Goal: Complete application form

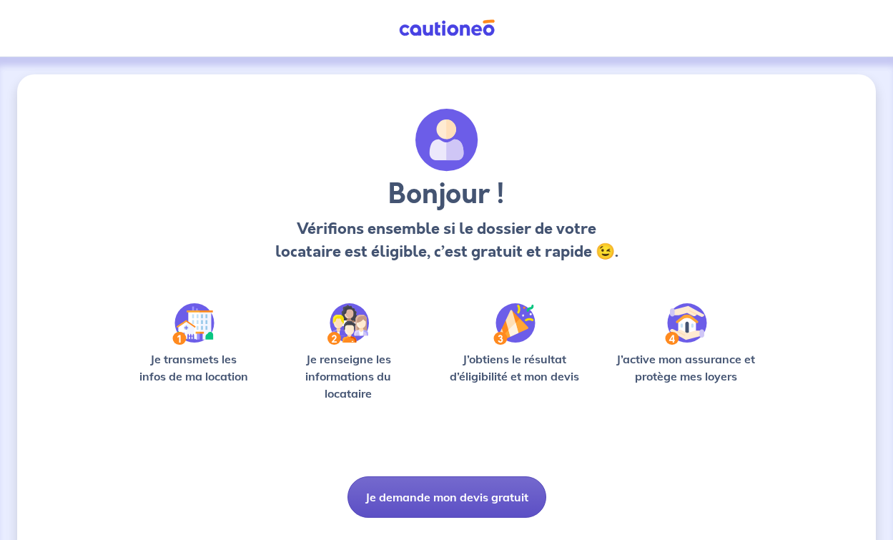
click at [440, 496] on button "Je demande mon devis gratuit" at bounding box center [447, 496] width 199 height 41
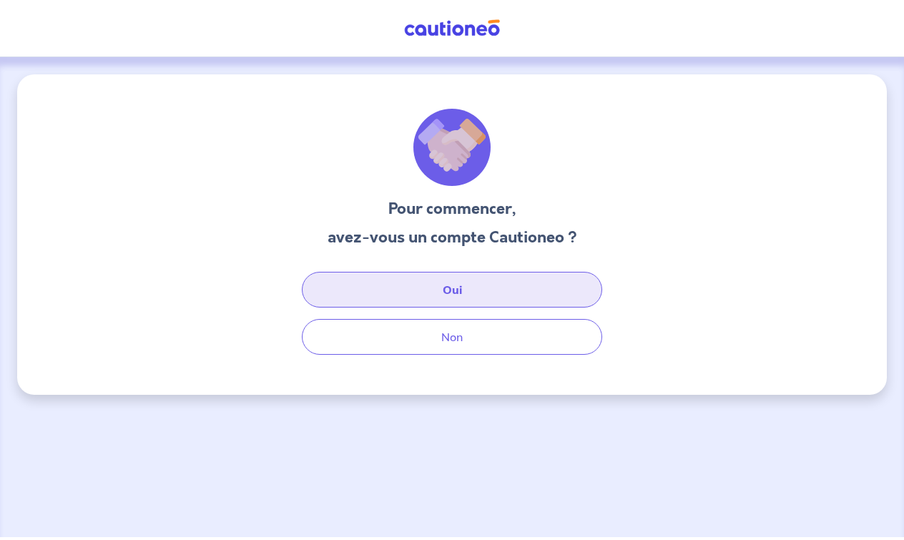
click at [445, 290] on button "Oui" at bounding box center [452, 290] width 300 height 36
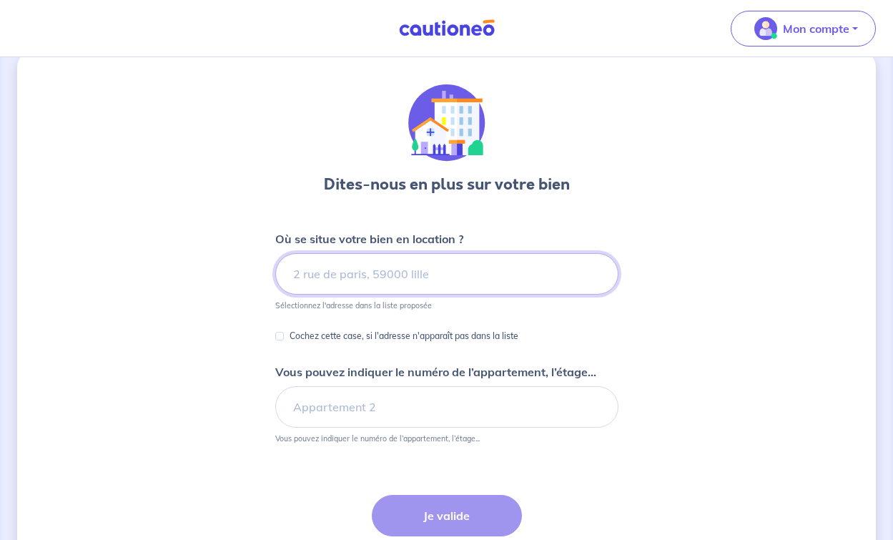
scroll to position [25, 0]
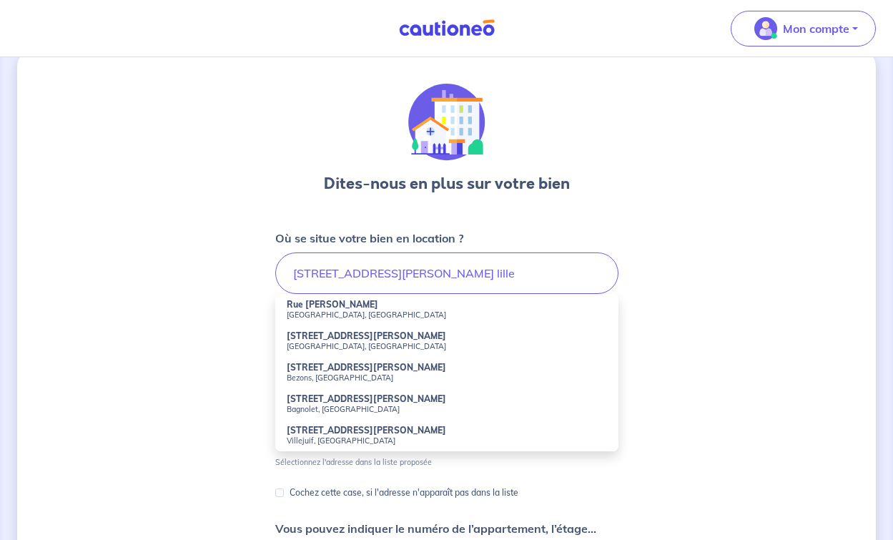
click at [372, 301] on strong "Rue [PERSON_NAME]" at bounding box center [333, 304] width 92 height 11
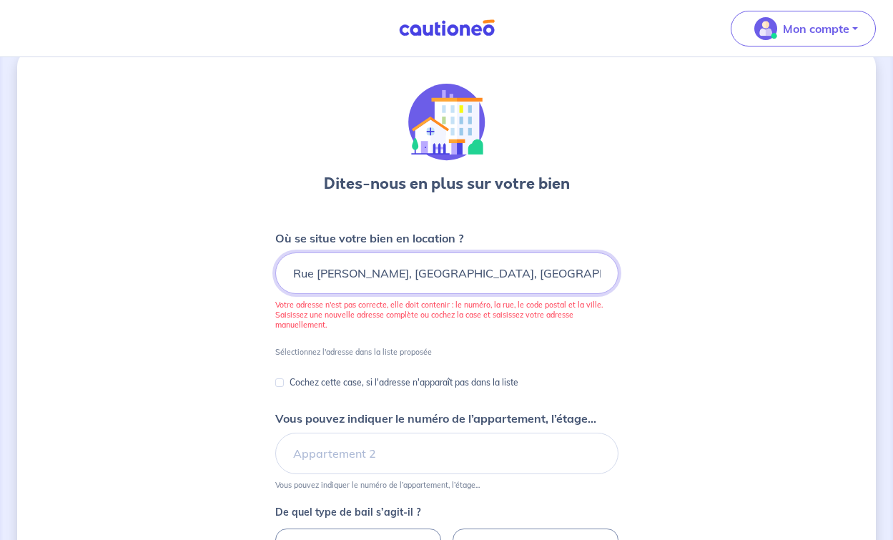
click at [294, 278] on input "Rue Edouard Vaillant, Lille, France" at bounding box center [446, 273] width 343 height 41
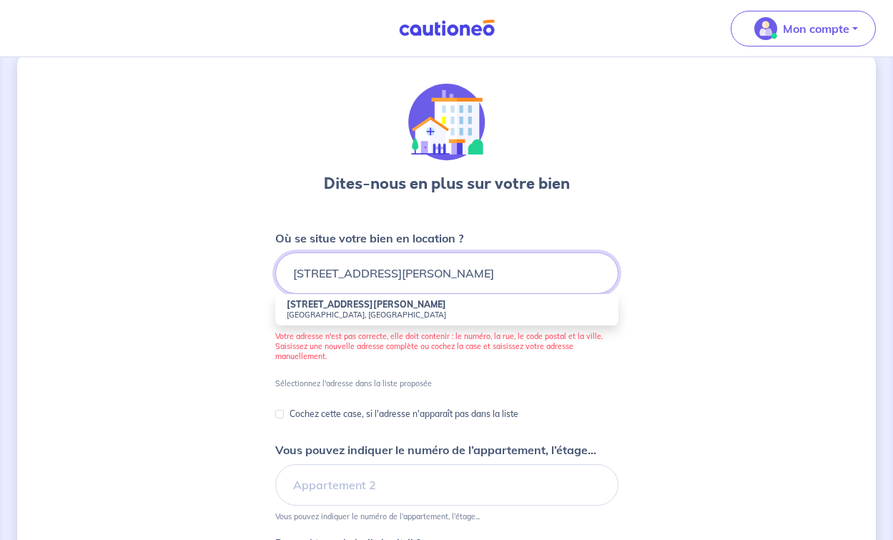
type input "1 bis Rue Edouard Vaillant, Lille, France"
click at [293, 308] on strong "1 bis Rue Edouard Vaillant" at bounding box center [367, 304] width 160 height 11
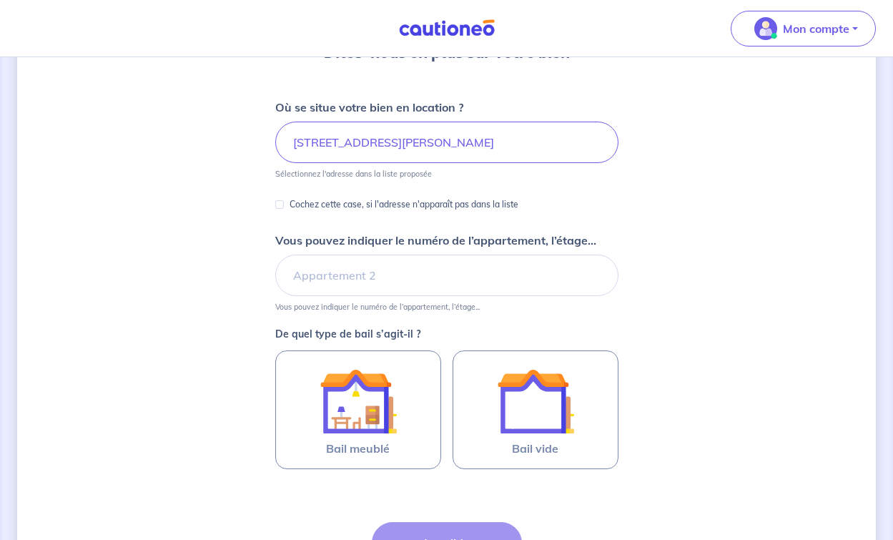
scroll to position [157, 0]
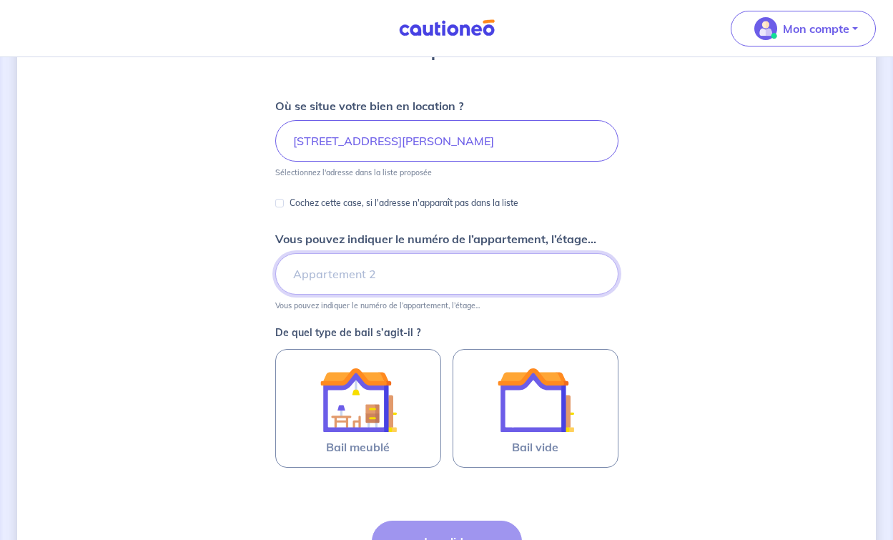
click at [307, 275] on input "Vous pouvez indiquer le numéro de l’appartement, l’étage..." at bounding box center [446, 273] width 343 height 41
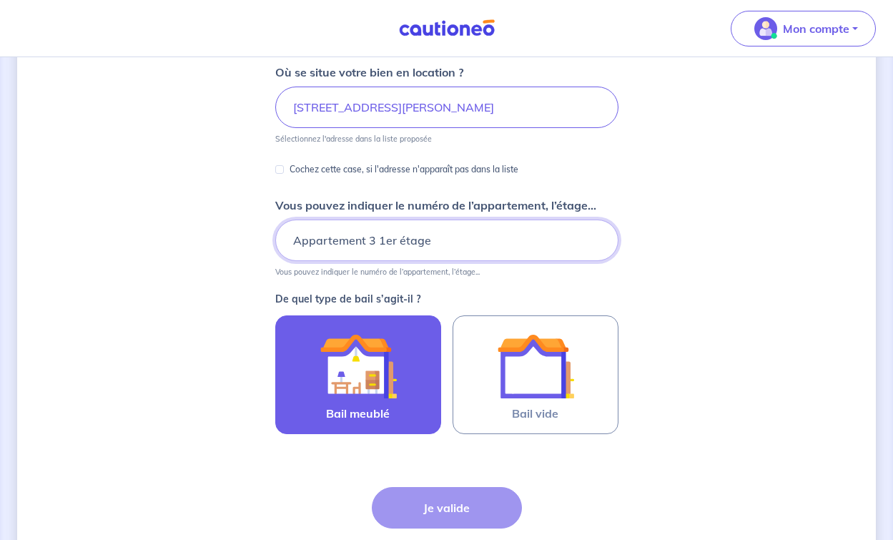
type input "Appartement 3 1er étage"
click at [341, 363] on img at bounding box center [358, 366] width 77 height 77
click at [0, 0] on input "Bail meublé" at bounding box center [0, 0] width 0 height 0
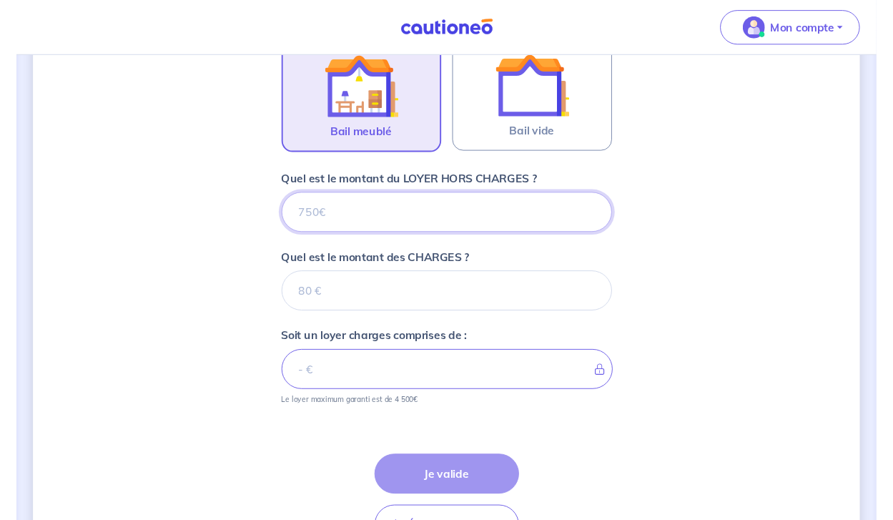
scroll to position [469, 0]
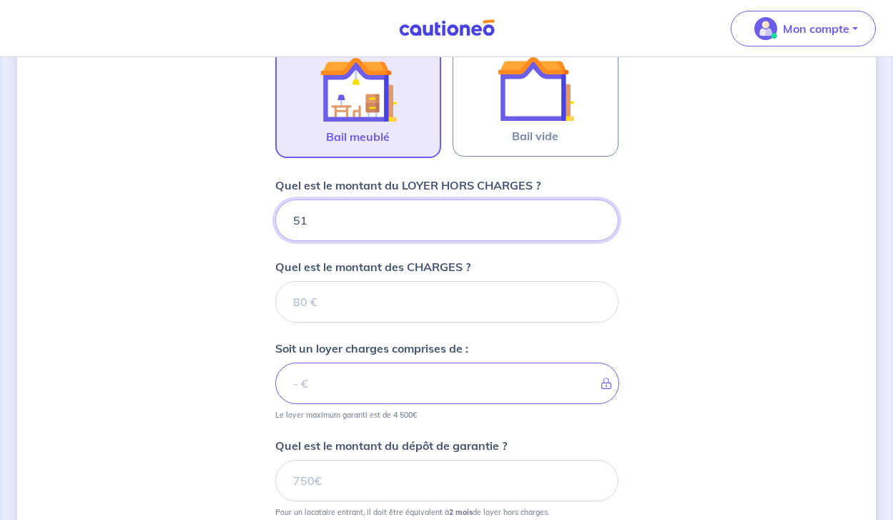
type input "516"
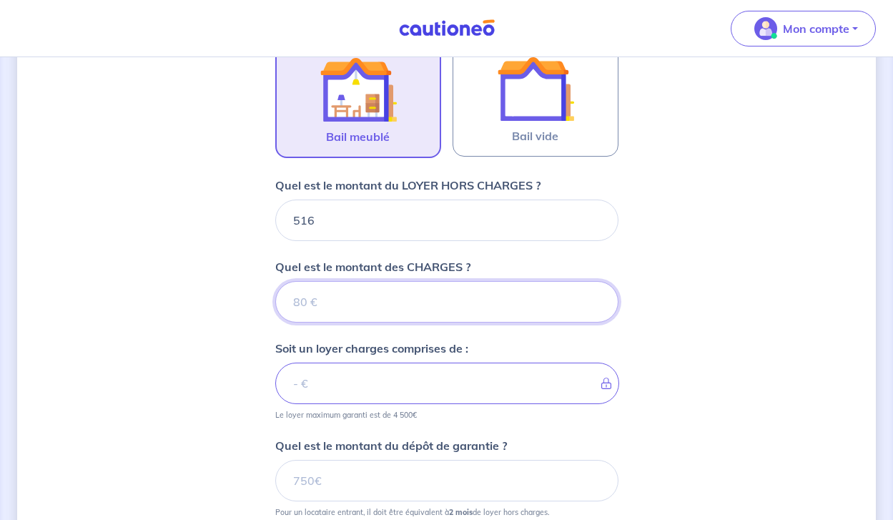
click at [372, 304] on input "Quel est le montant des CHARGES ?" at bounding box center [446, 301] width 343 height 41
type input "40"
type input "556"
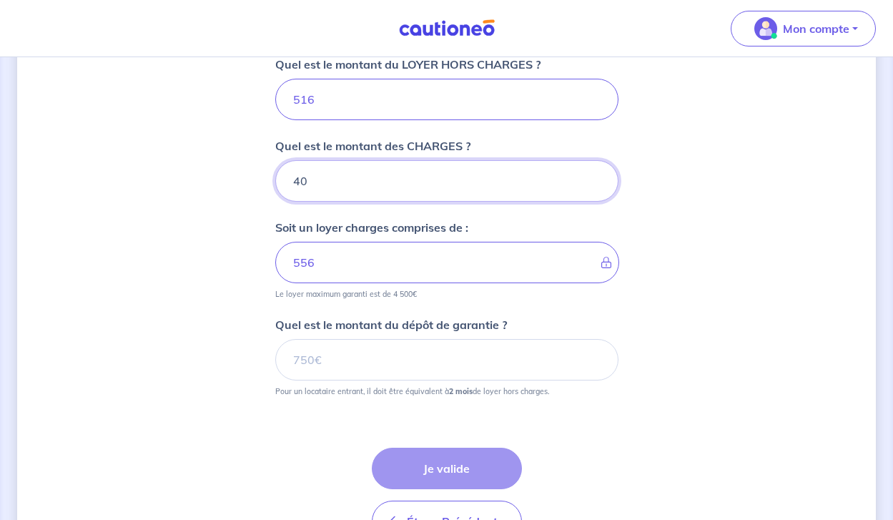
scroll to position [602, 0]
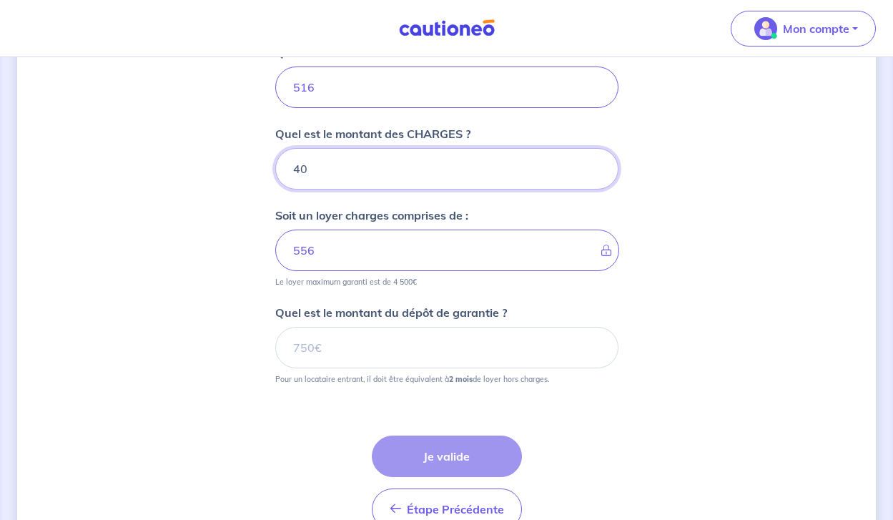
type input "40"
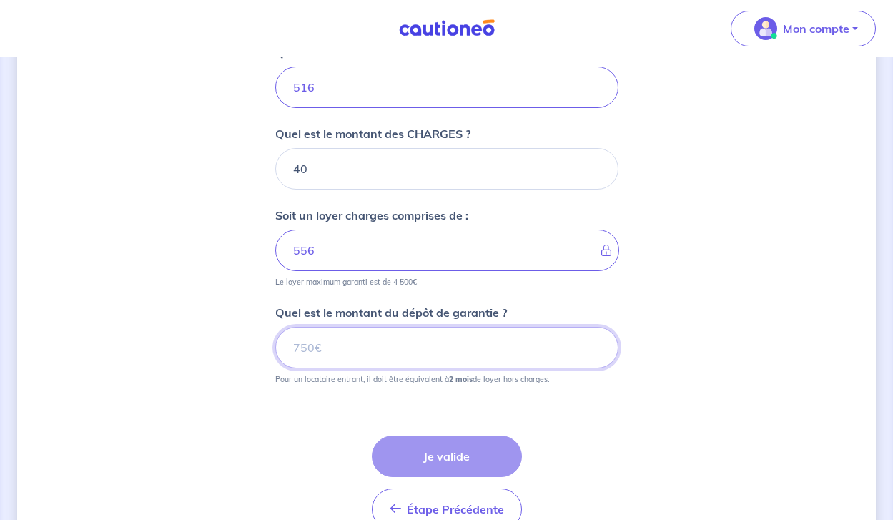
click at [311, 351] on input "Quel est le montant du dépôt de garantie ?" at bounding box center [446, 347] width 343 height 41
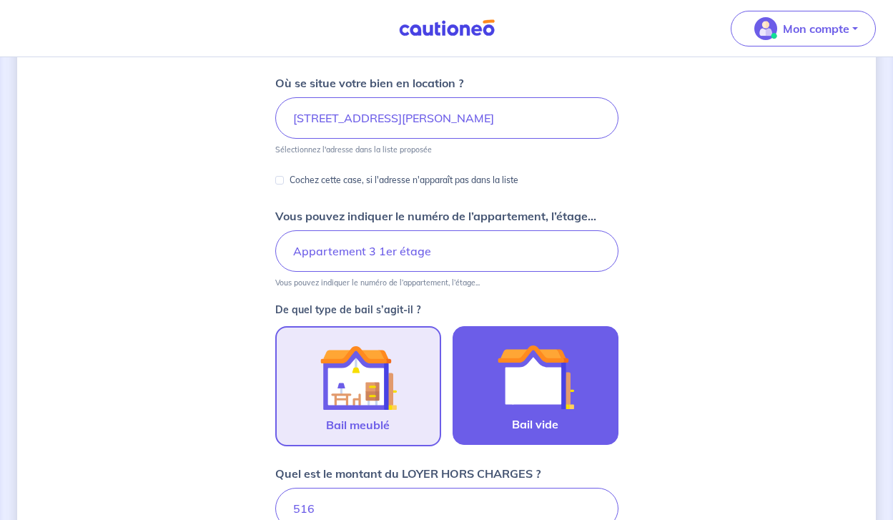
click at [533, 394] on img at bounding box center [535, 376] width 77 height 77
click at [0, 0] on input "Bail vide" at bounding box center [0, 0] width 0 height 0
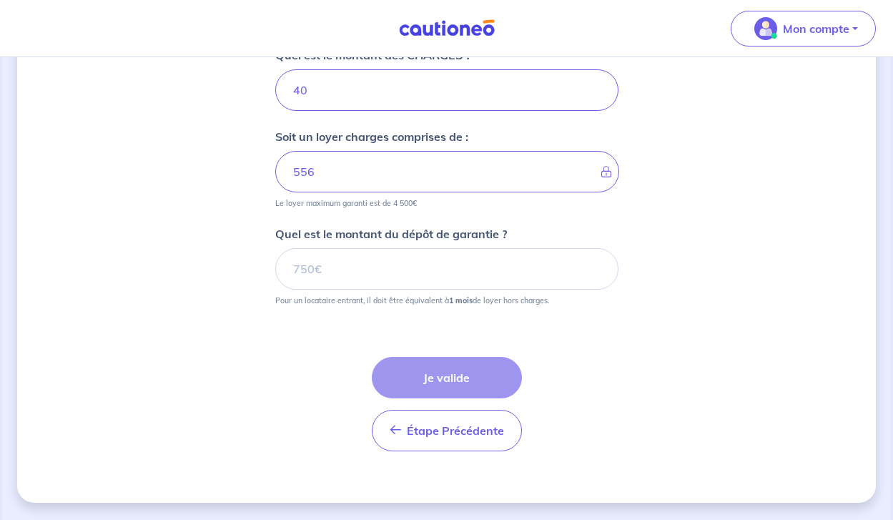
scroll to position [680, 0]
click at [348, 265] on input "Quel est le montant du dépôt de garantie ?" at bounding box center [446, 268] width 343 height 41
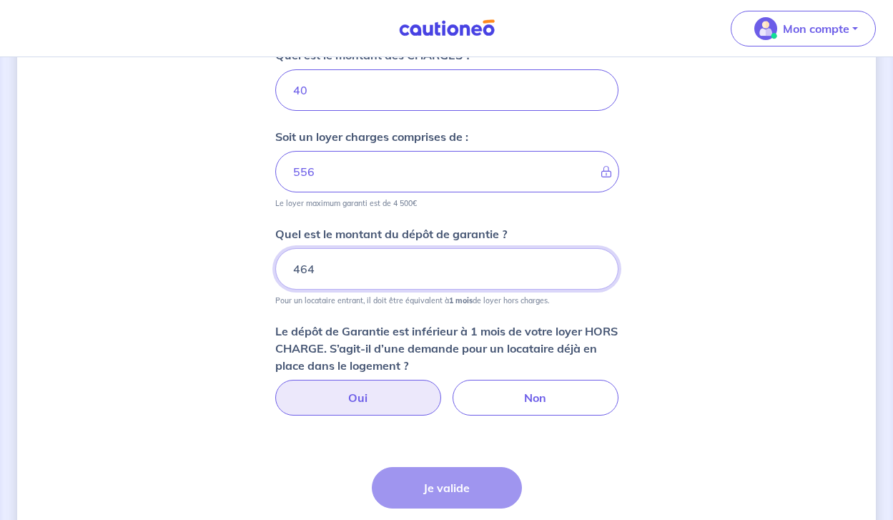
type input "464"
click at [356, 397] on label "Oui" at bounding box center [358, 398] width 166 height 36
click at [442, 389] on input "Oui" at bounding box center [446, 384] width 9 height 9
radio input "true"
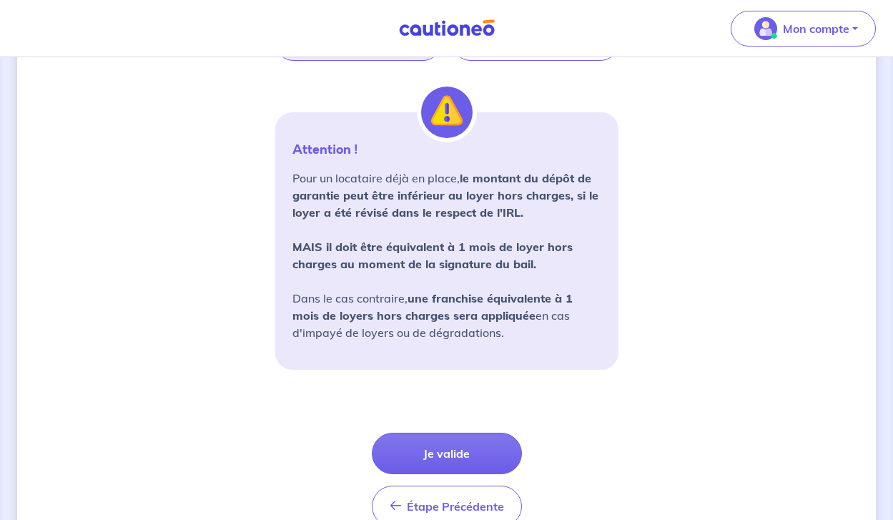
scroll to position [1042, 0]
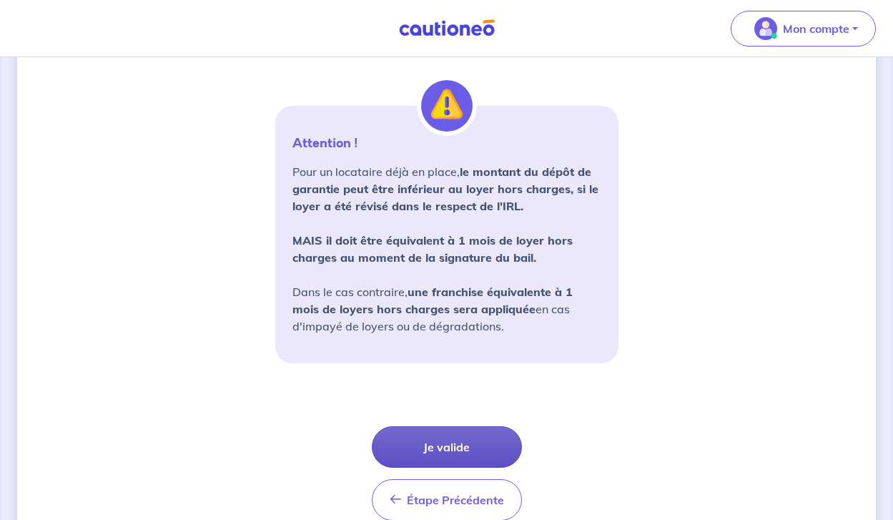
click at [394, 440] on button "Je valide" at bounding box center [447, 446] width 150 height 41
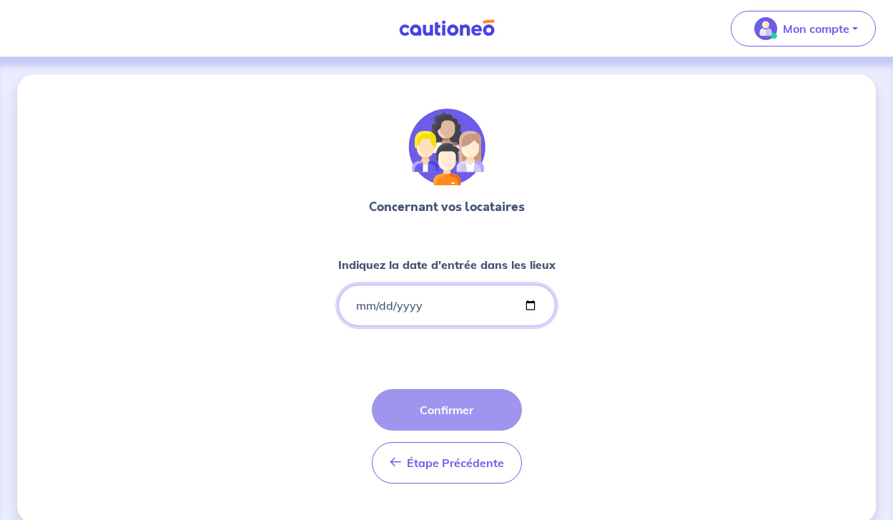
click at [376, 312] on input "Indiquez la date d'entrée dans les lieux" at bounding box center [446, 305] width 217 height 41
click at [366, 310] on input "Indiquez la date d'entrée dans les lieux" at bounding box center [446, 305] width 217 height 41
click at [383, 305] on input "Indiquez la date d'entrée dans les lieux" at bounding box center [446, 305] width 217 height 41
click at [408, 308] on input "Indiquez la date d'entrée dans les lieux" at bounding box center [446, 305] width 217 height 41
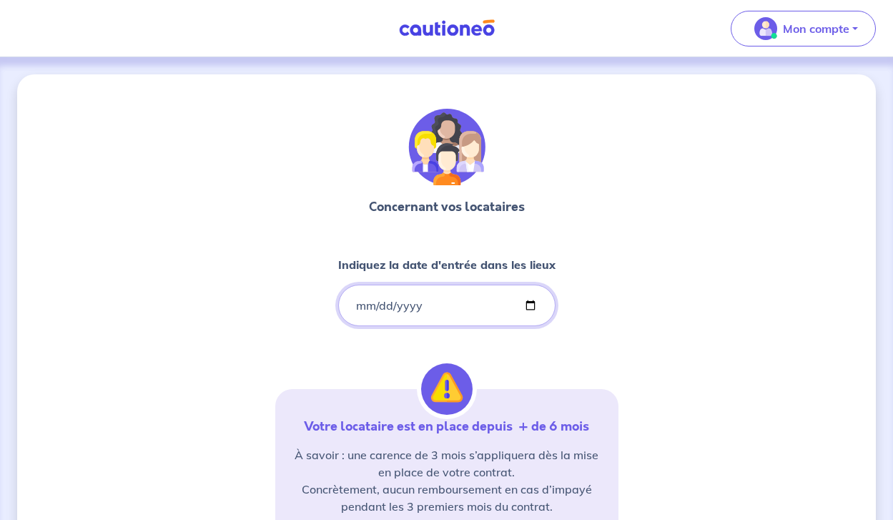
type input "2023-10-27"
click at [283, 310] on div "Concernant vos locataires Indiquez la date d'entrée dans les lieux 2023-10-27 V…" at bounding box center [446, 434] width 343 height 650
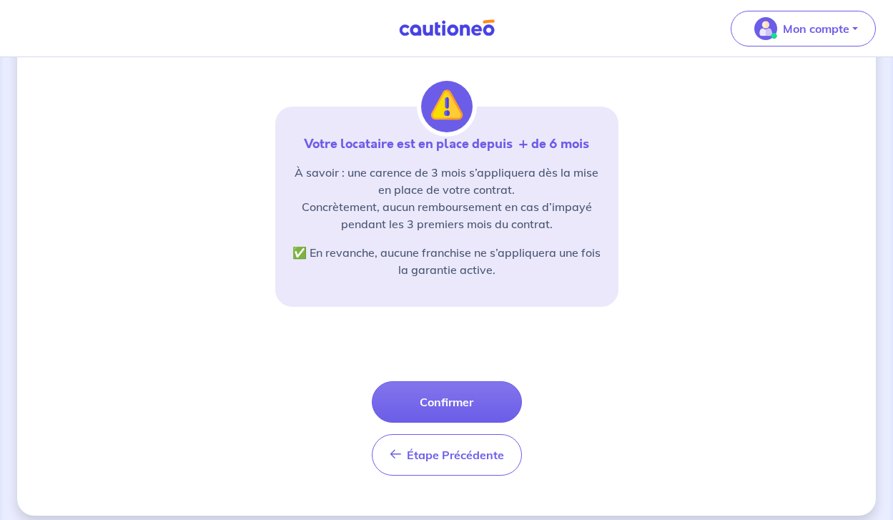
scroll to position [289, 0]
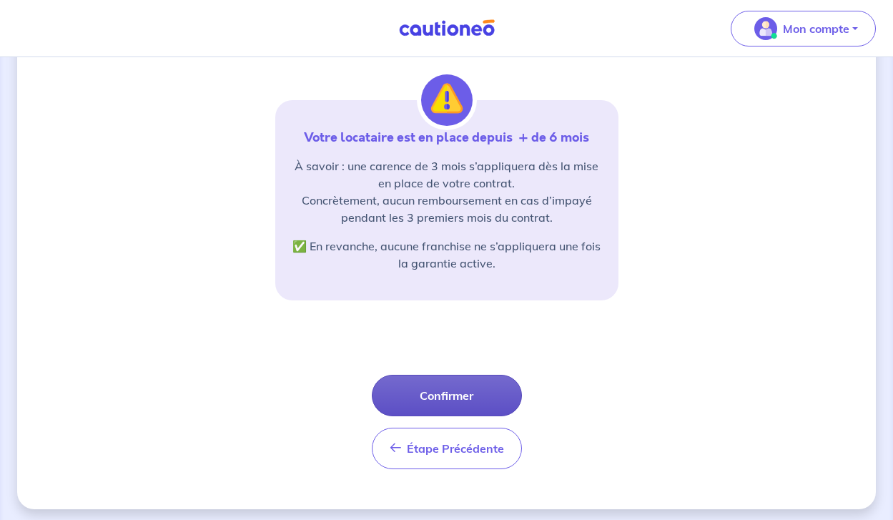
click at [420, 386] on button "Confirmer" at bounding box center [447, 395] width 150 height 41
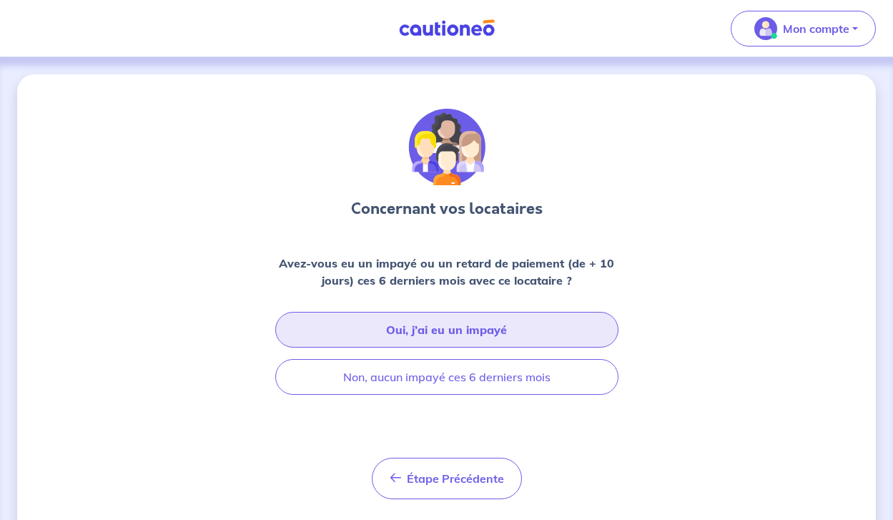
click at [449, 337] on button "Oui, j’ai eu un impayé" at bounding box center [446, 330] width 343 height 36
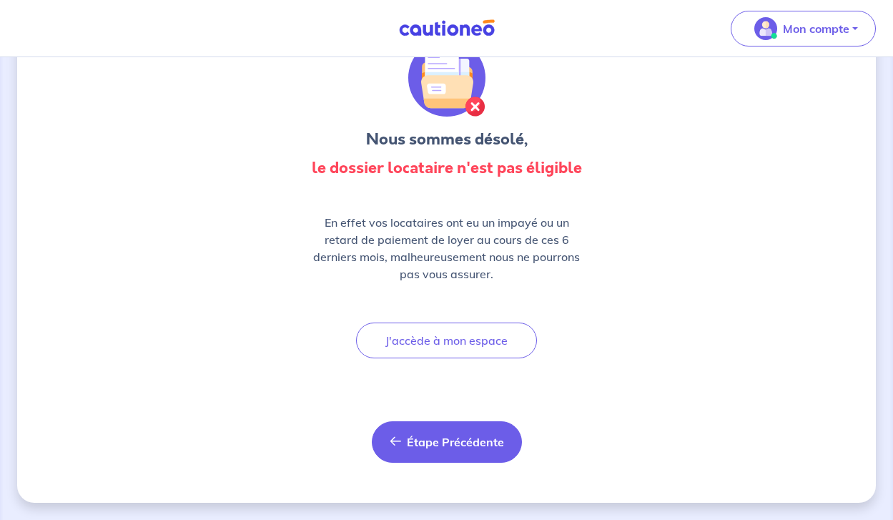
click at [411, 440] on span "Étape Précédente" at bounding box center [455, 442] width 97 height 14
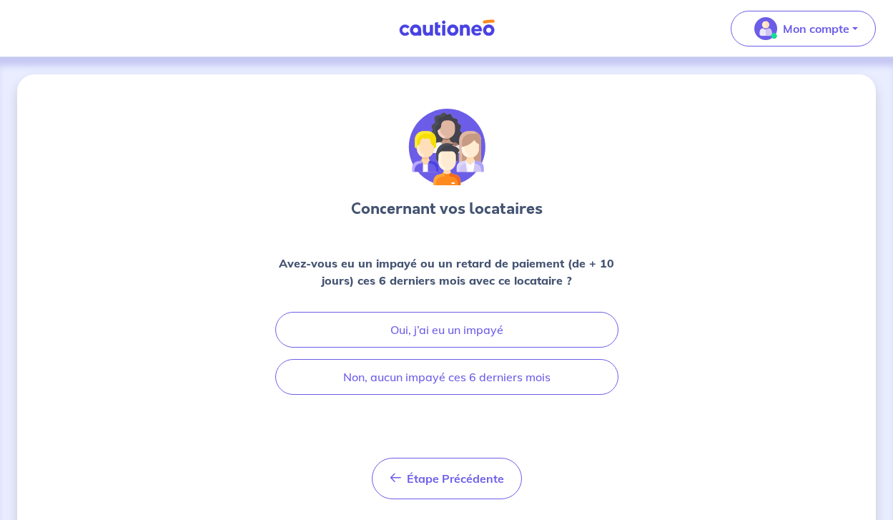
scroll to position [1, 0]
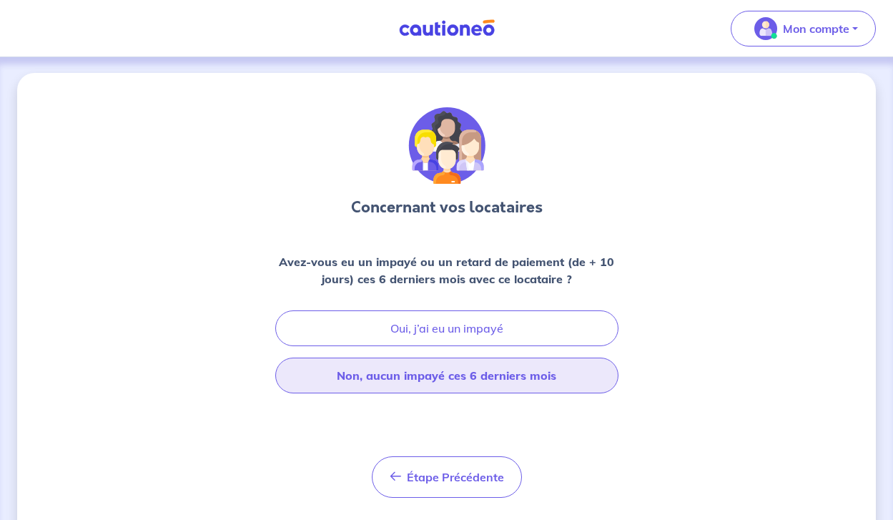
click at [411, 391] on button "Non, aucun impayé ces 6 derniers mois" at bounding box center [446, 376] width 343 height 36
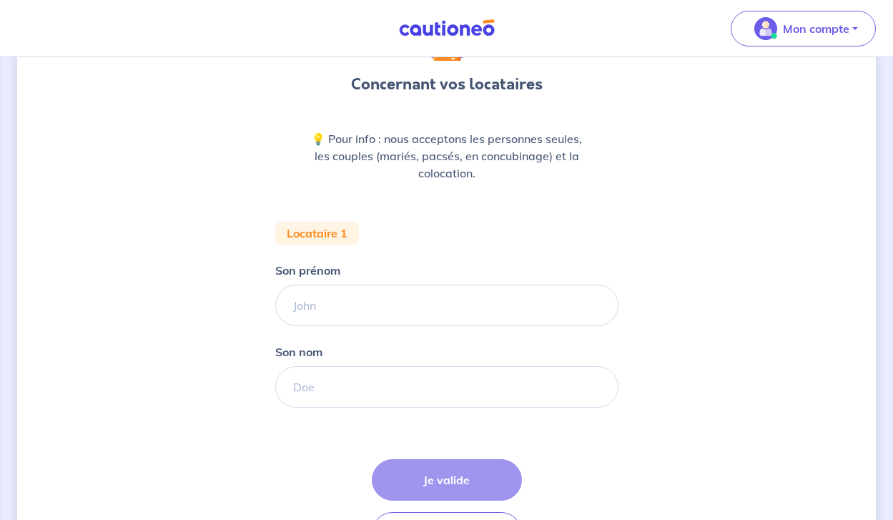
scroll to position [125, 0]
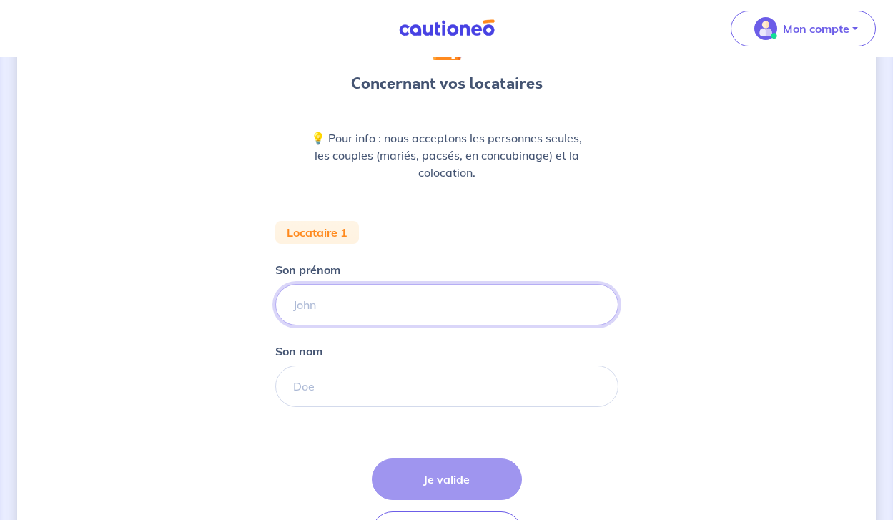
click at [330, 317] on input "Son prénom" at bounding box center [446, 304] width 343 height 41
type input "Casimir"
click at [233, 315] on div "Concernant vos locataires 💡 Pour info : nous acceptons les personnes seules, le…" at bounding box center [446, 276] width 859 height 655
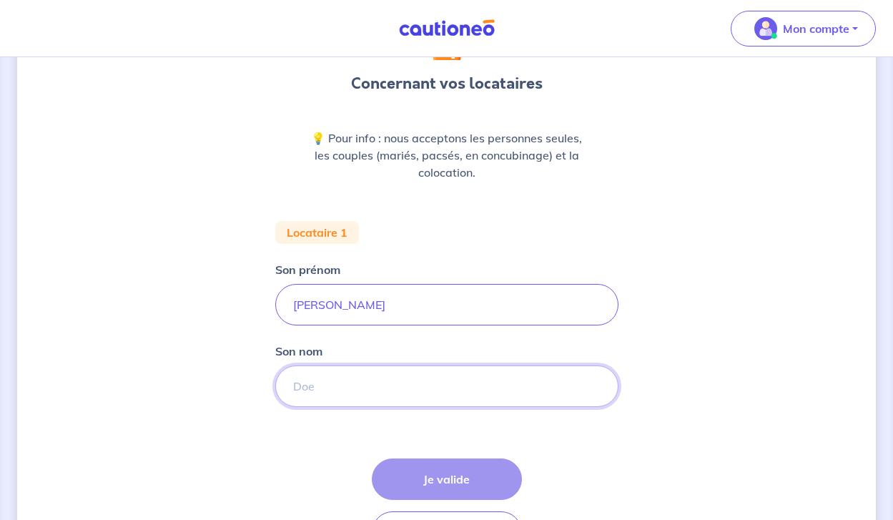
click at [315, 390] on input "Son nom" at bounding box center [446, 386] width 343 height 41
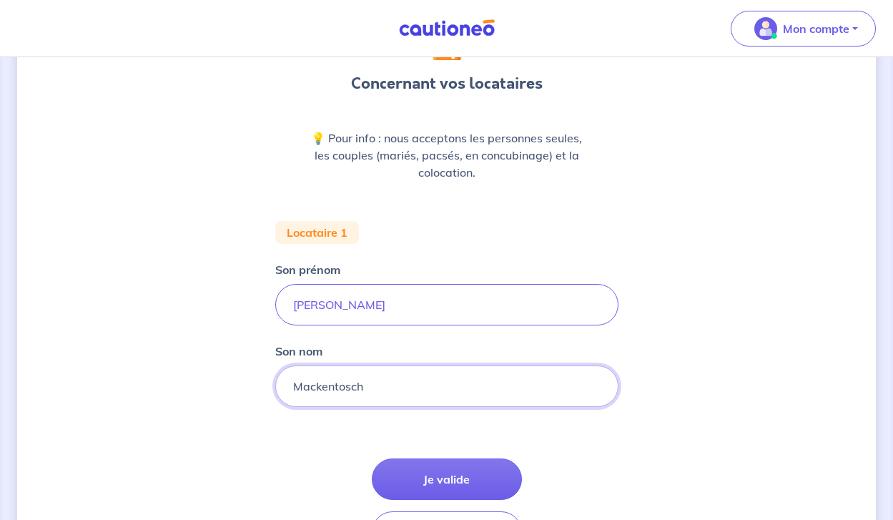
type input "Mackentosch"
click at [222, 441] on div "Concernant vos locataires 💡 Pour info : nous acceptons les personnes seules, le…" at bounding box center [446, 276] width 859 height 655
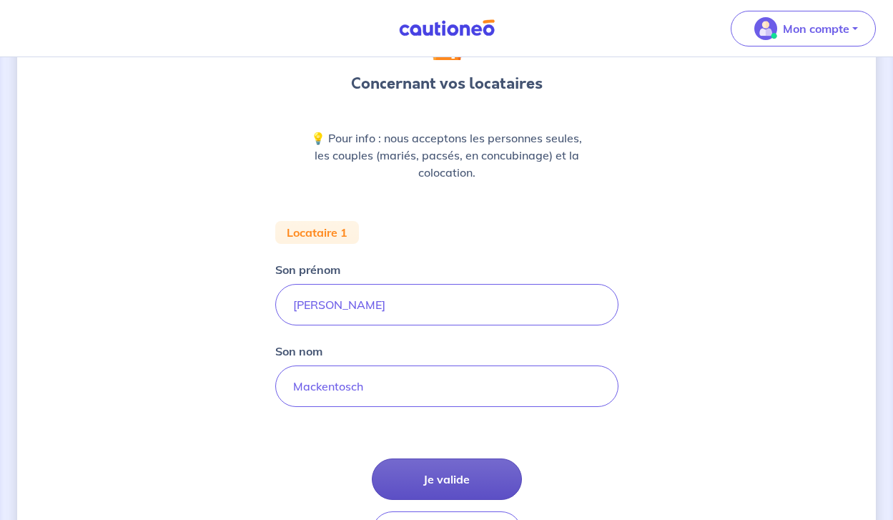
click at [412, 470] on button "Je valide" at bounding box center [447, 479] width 150 height 41
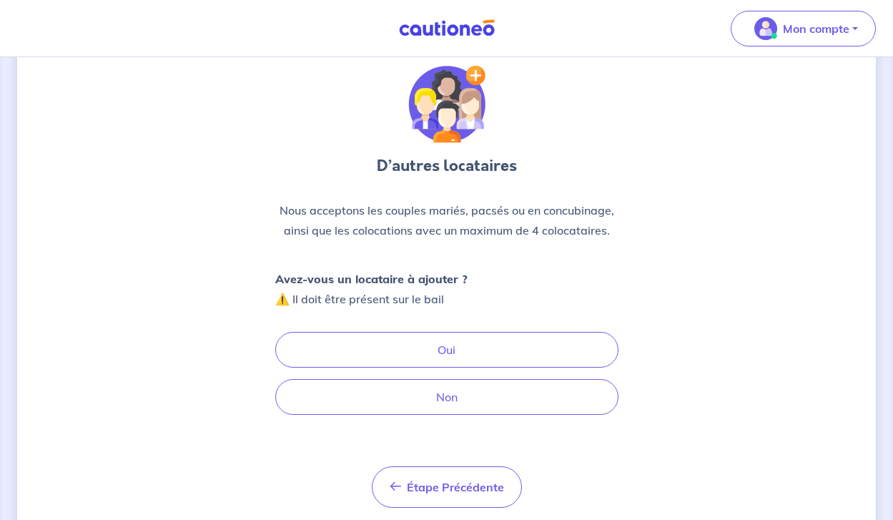
scroll to position [45, 0]
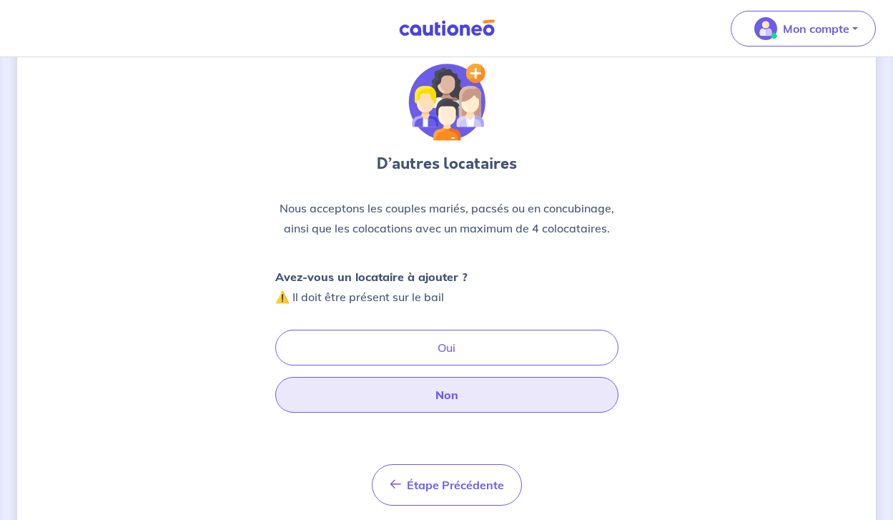
click at [383, 399] on button "Non" at bounding box center [446, 395] width 343 height 36
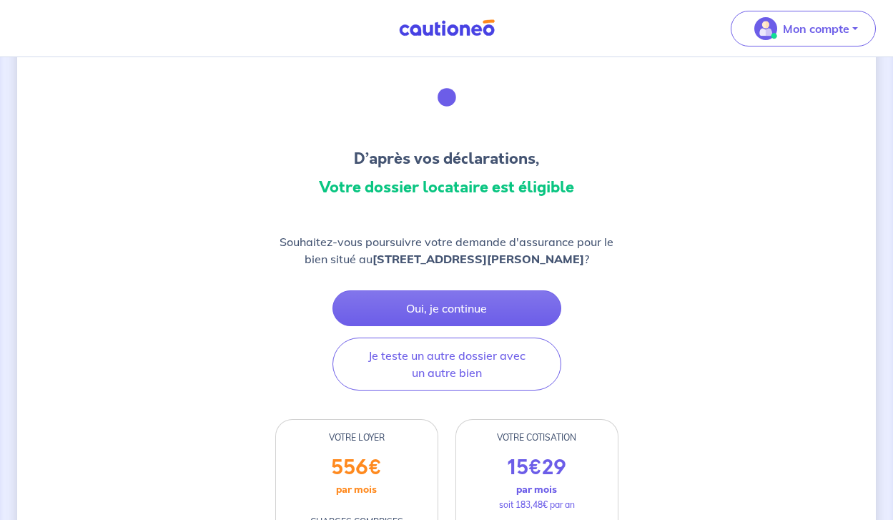
scroll to position [52, 0]
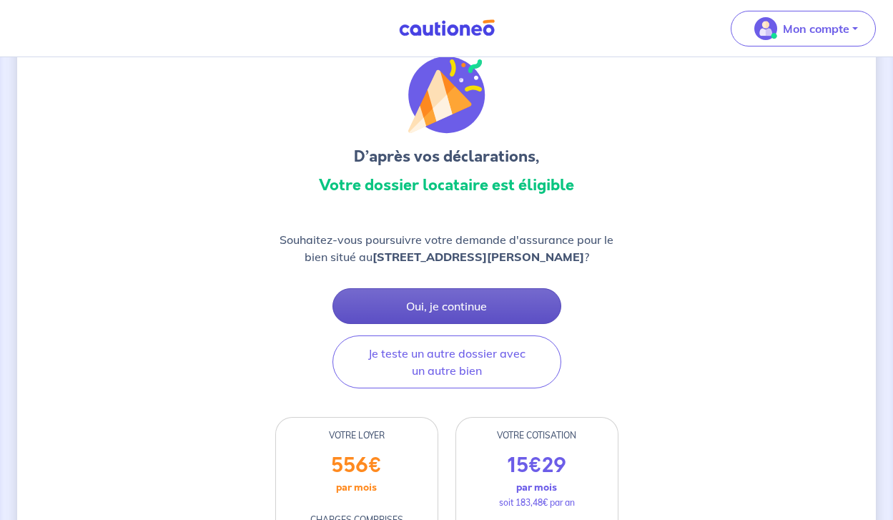
click at [391, 303] on button "Oui, je continue" at bounding box center [447, 306] width 229 height 36
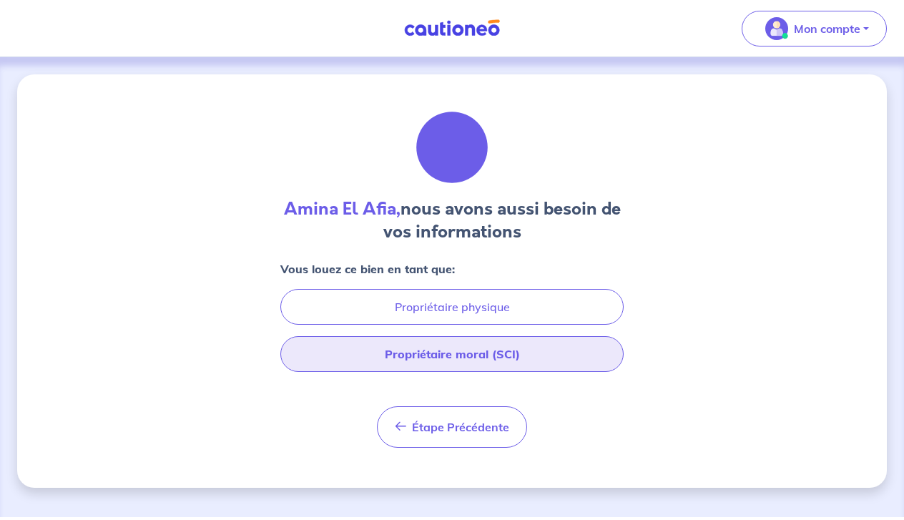
click at [396, 355] on button "Propriétaire moral (SCI)" at bounding box center [451, 354] width 343 height 36
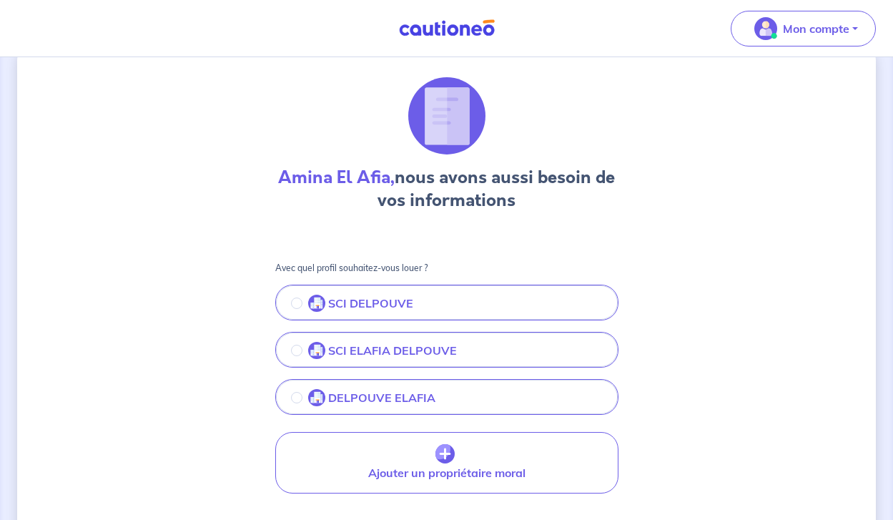
scroll to position [34, 0]
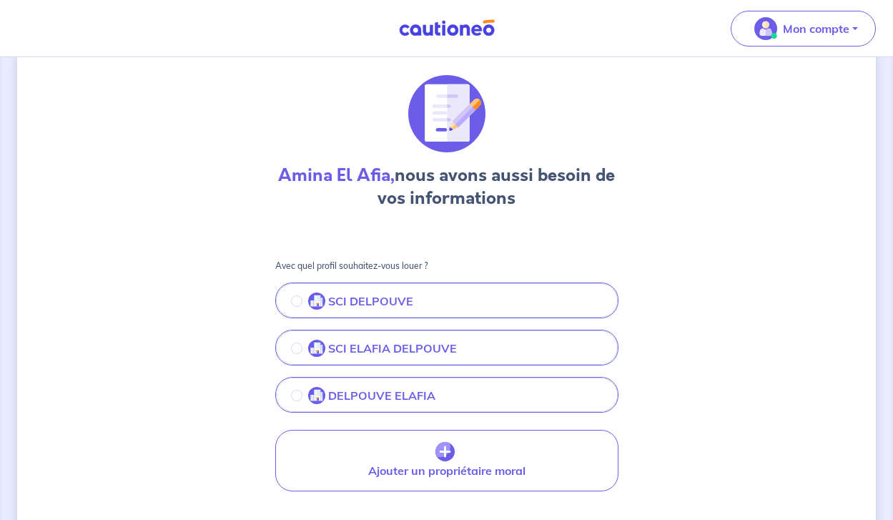
click at [385, 301] on p "SCI DELPOUVE" at bounding box center [370, 301] width 85 height 17
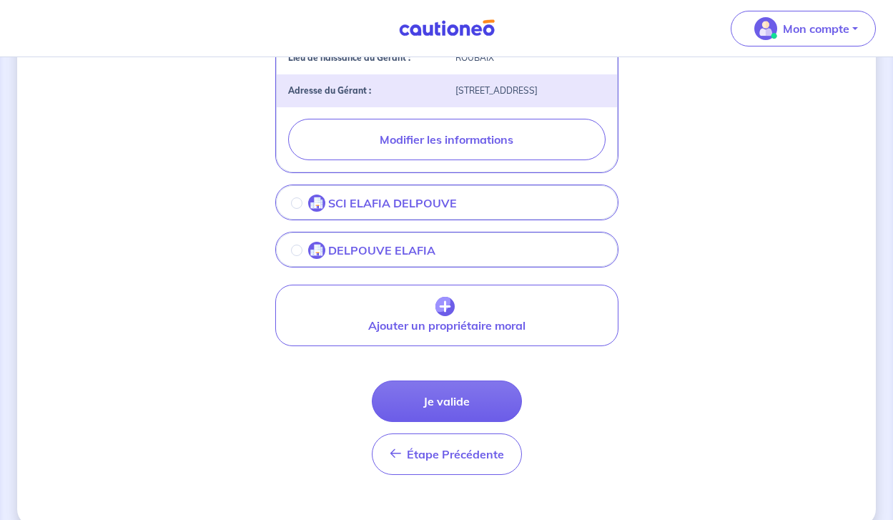
scroll to position [548, 0]
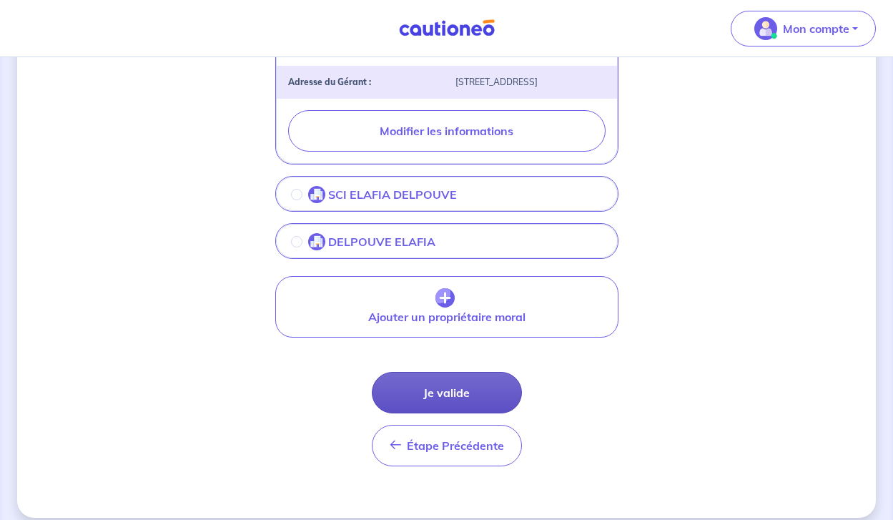
click at [407, 391] on button "Je valide" at bounding box center [447, 392] width 150 height 41
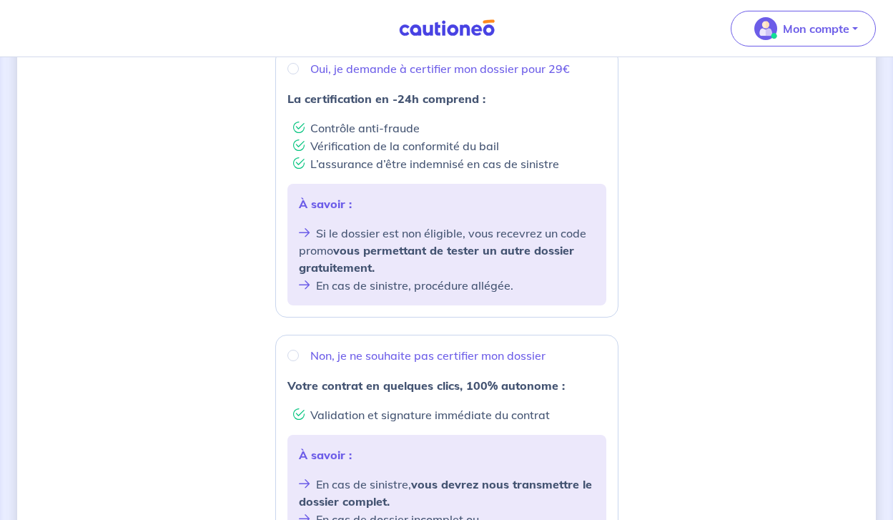
scroll to position [295, 0]
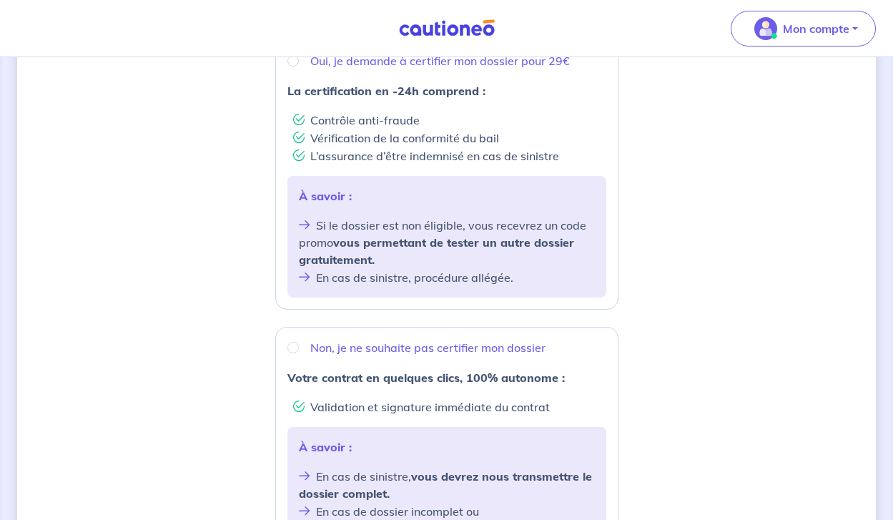
click at [398, 361] on div "Non, je ne souhaite pas certifier mon dossier Votre contrat en quelques clics, …" at bounding box center [446, 452] width 343 height 251
radio input "true"
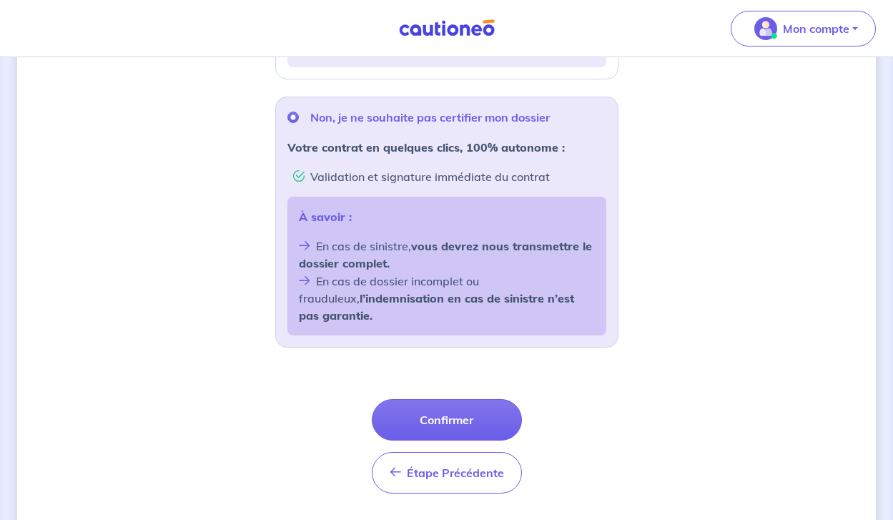
scroll to position [529, 0]
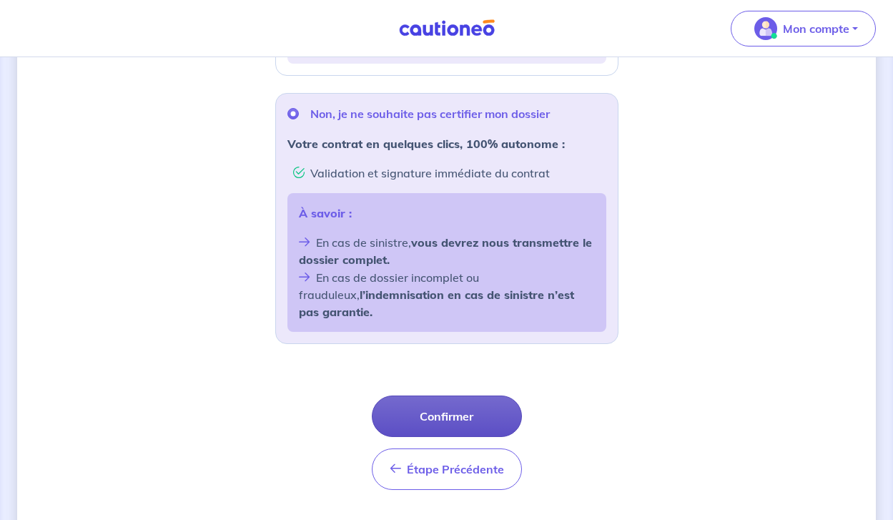
click at [409, 400] on button "Confirmer" at bounding box center [447, 416] width 150 height 41
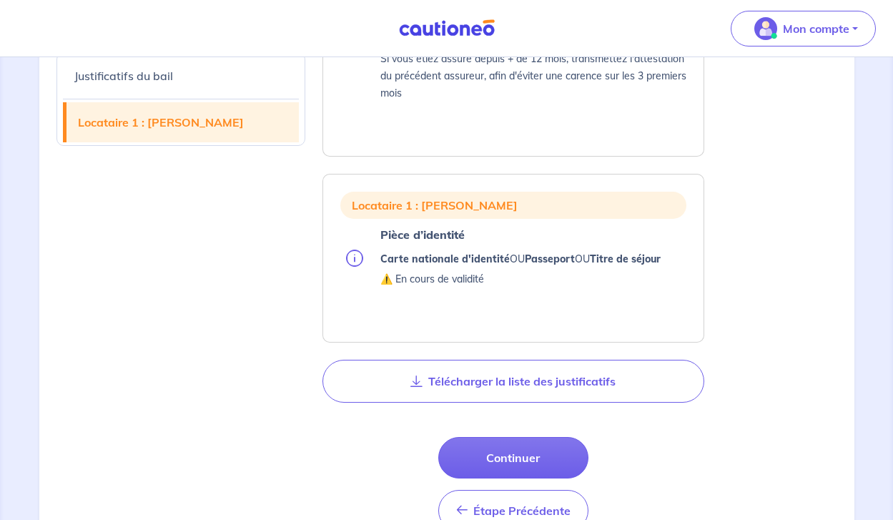
scroll to position [869, 0]
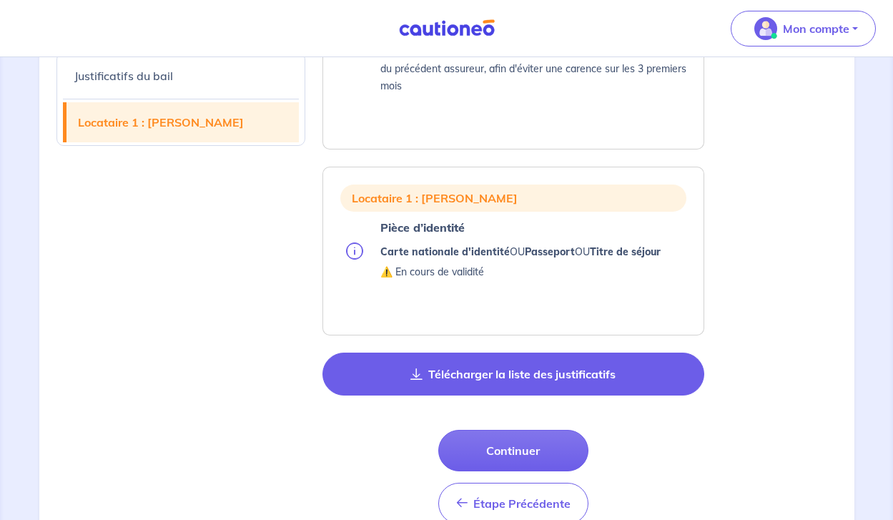
click at [411, 376] on icon "button" at bounding box center [417, 373] width 12 height 11
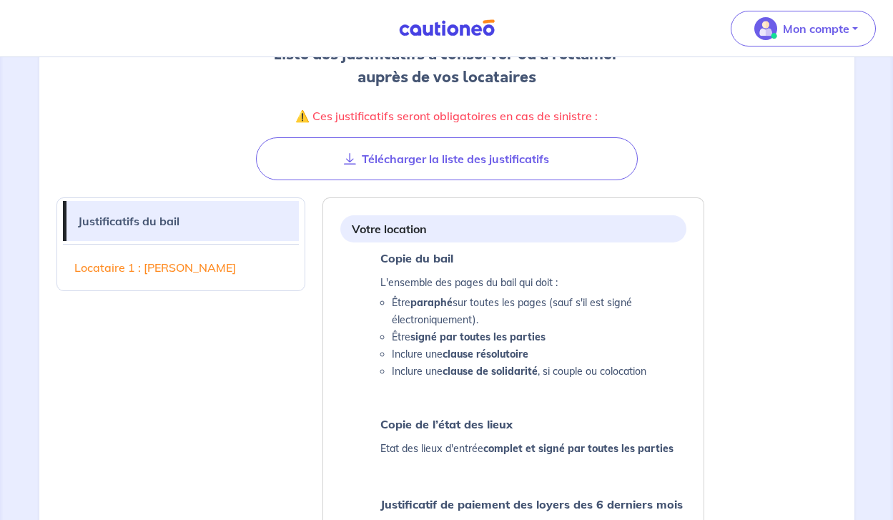
scroll to position [211, 0]
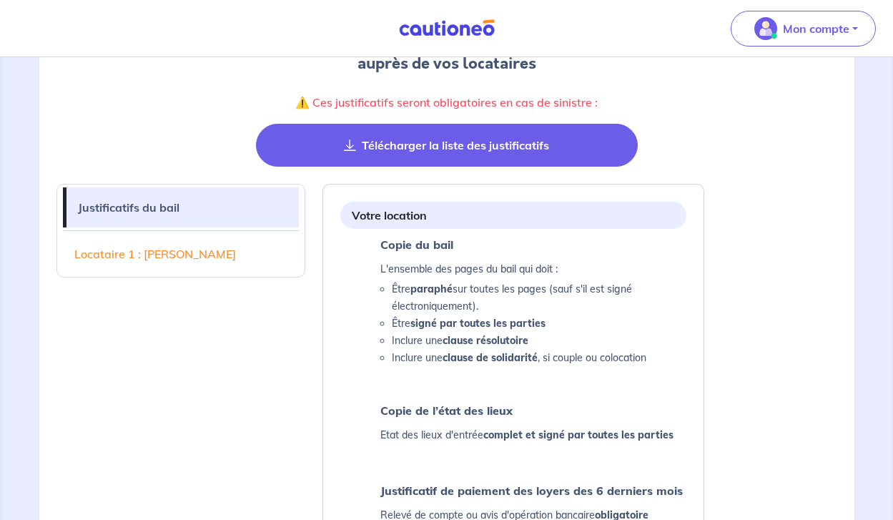
click at [434, 134] on button "Télécharger la liste des justificatifs" at bounding box center [447, 145] width 382 height 43
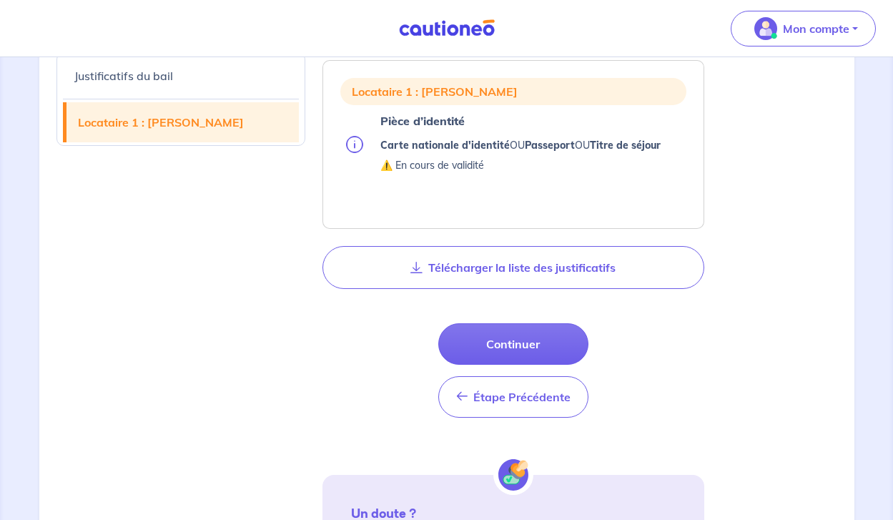
scroll to position [986, 0]
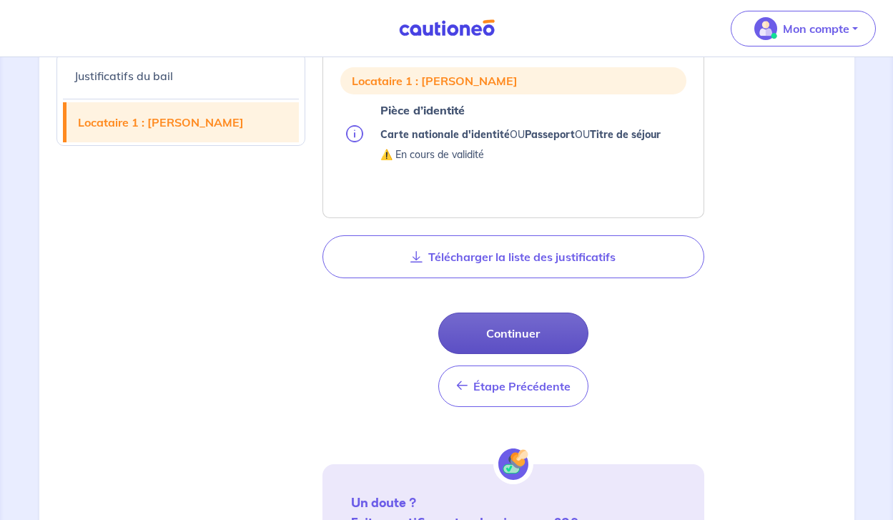
click at [479, 327] on button "Continuer" at bounding box center [514, 333] width 150 height 41
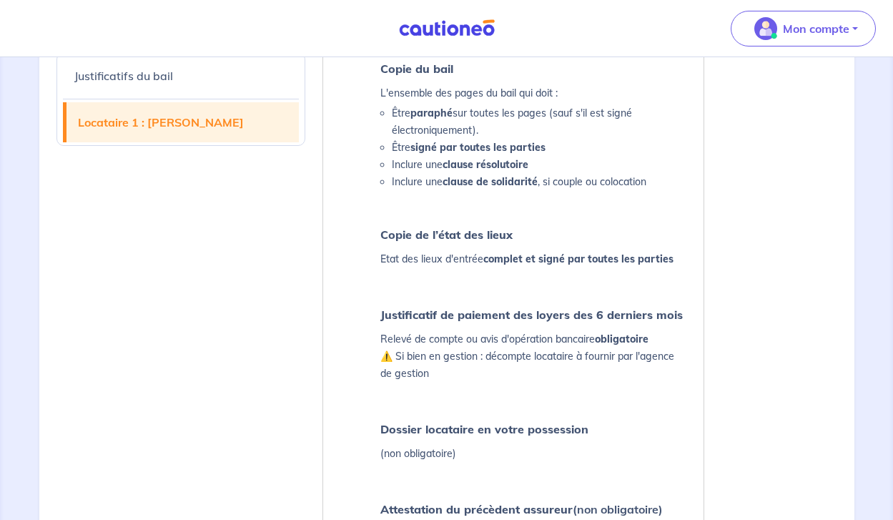
select select "FR"
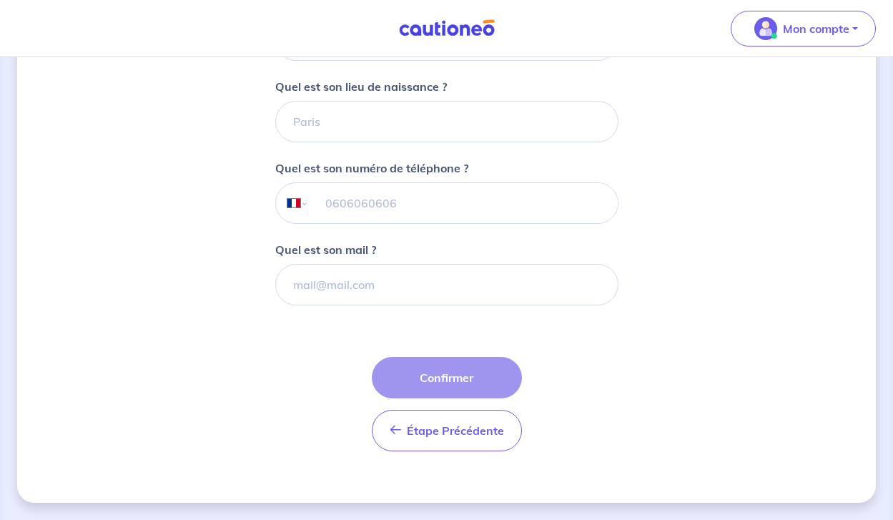
scroll to position [387, 0]
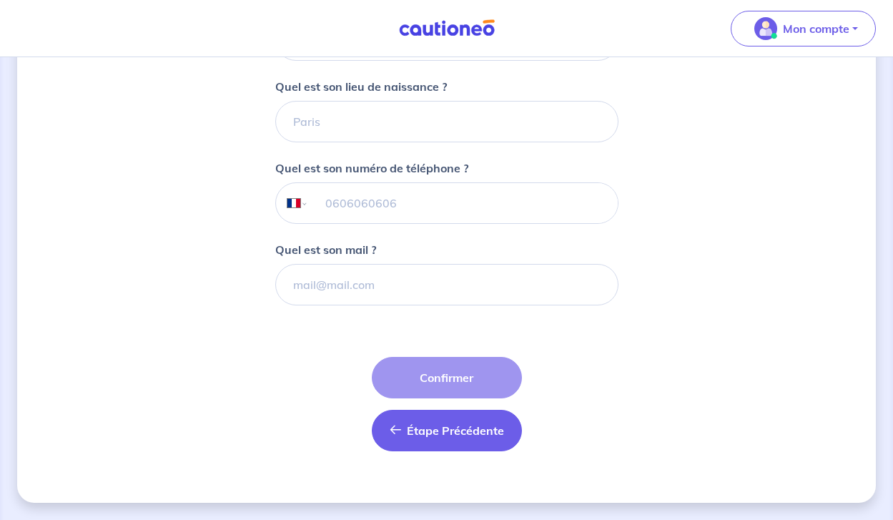
click at [445, 439] on button "Étape Précédente Précédent" at bounding box center [447, 430] width 150 height 41
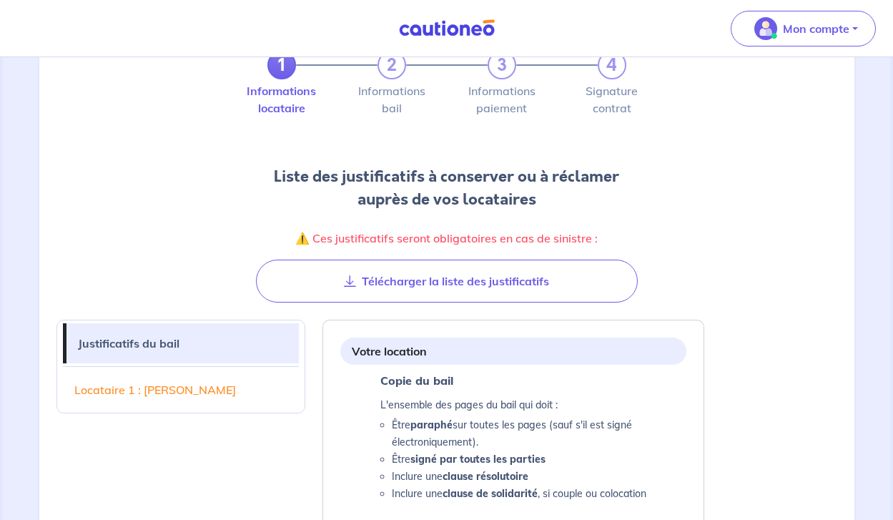
scroll to position [95, 0]
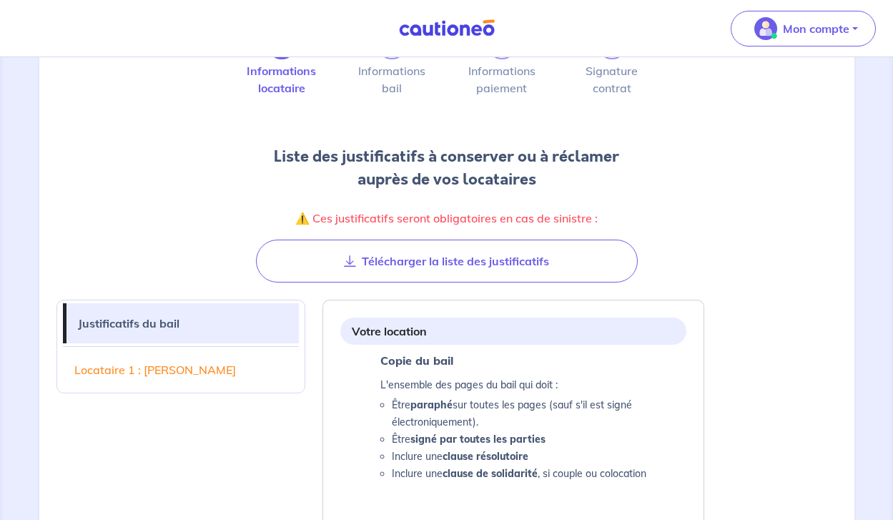
click at [221, 369] on link "Locataire 1 : [PERSON_NAME]" at bounding box center [181, 370] width 236 height 40
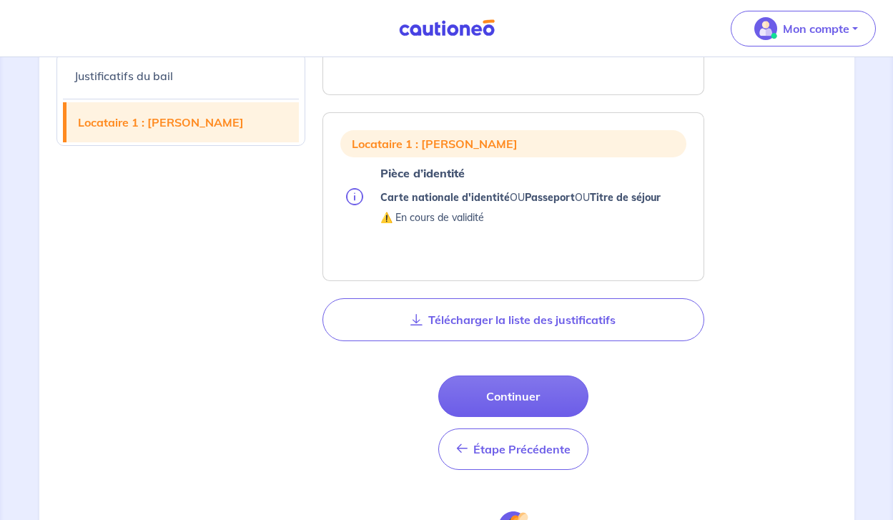
scroll to position [927, 0]
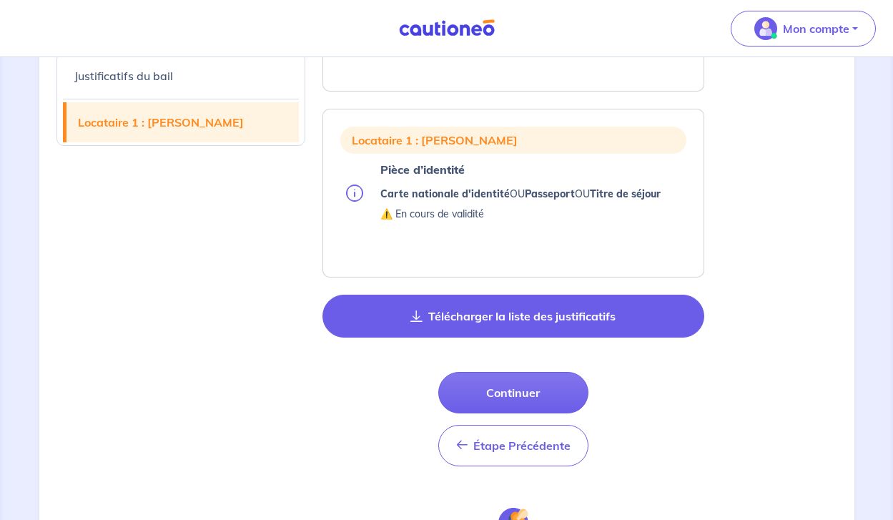
click at [373, 314] on button "Télécharger la liste des justificatifs" at bounding box center [514, 316] width 382 height 43
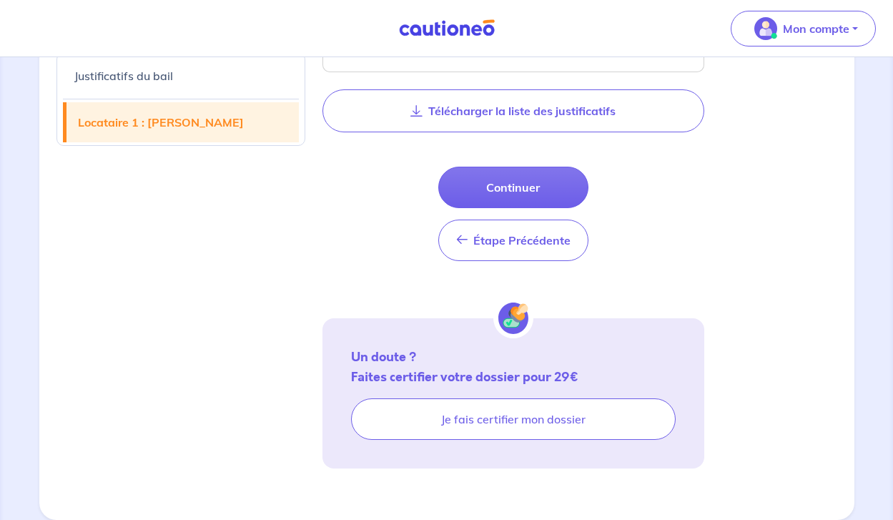
scroll to position [1132, 0]
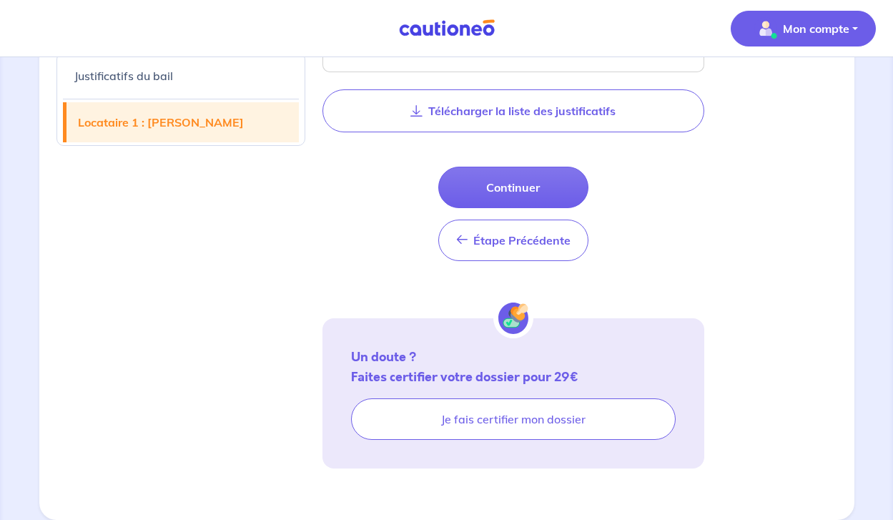
click at [851, 22] on button "Mon compte" at bounding box center [803, 29] width 145 height 36
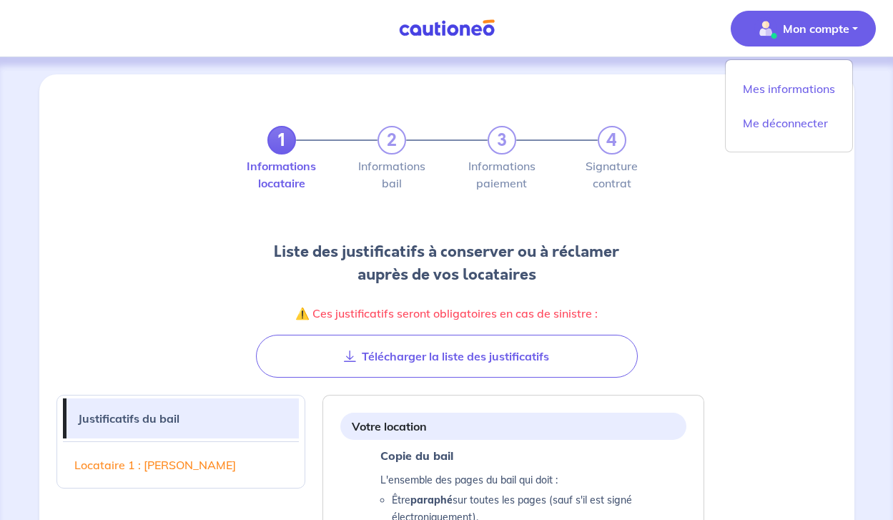
scroll to position [0, 0]
click at [800, 34] on p "Mon compte" at bounding box center [816, 28] width 67 height 17
